Goal: Find specific page/section: Find specific page/section

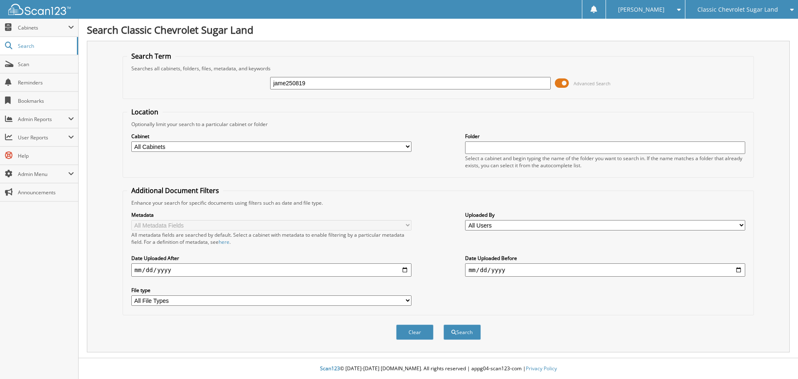
type input "jame250819"
click at [443, 324] on button "Search" at bounding box center [461, 331] width 37 height 15
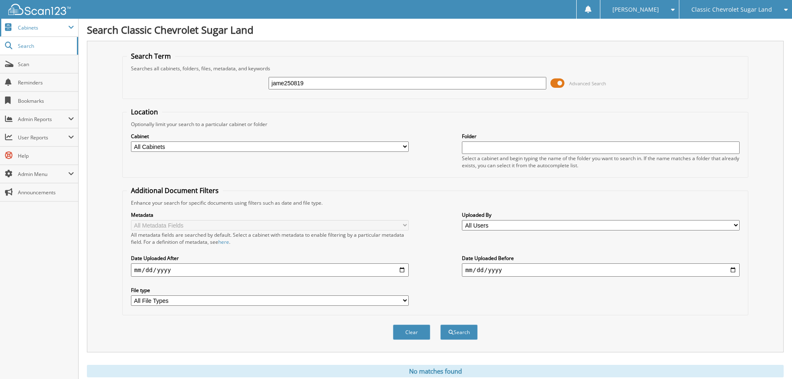
click at [53, 30] on span "Cabinets" at bounding box center [43, 27] width 50 height 7
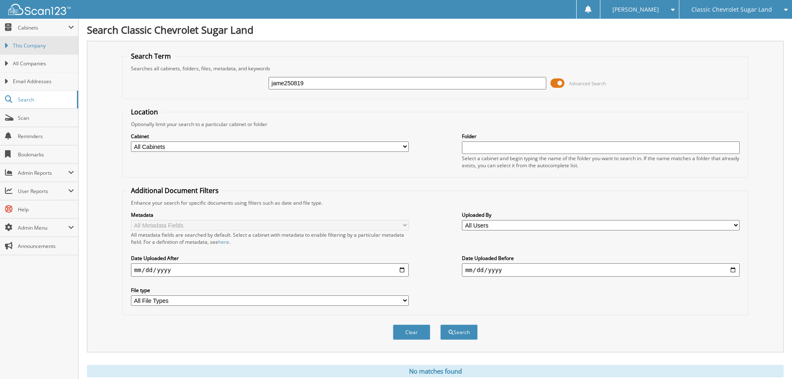
click at [53, 48] on span "This Company" at bounding box center [43, 45] width 61 height 7
